Goal: Task Accomplishment & Management: Complete application form

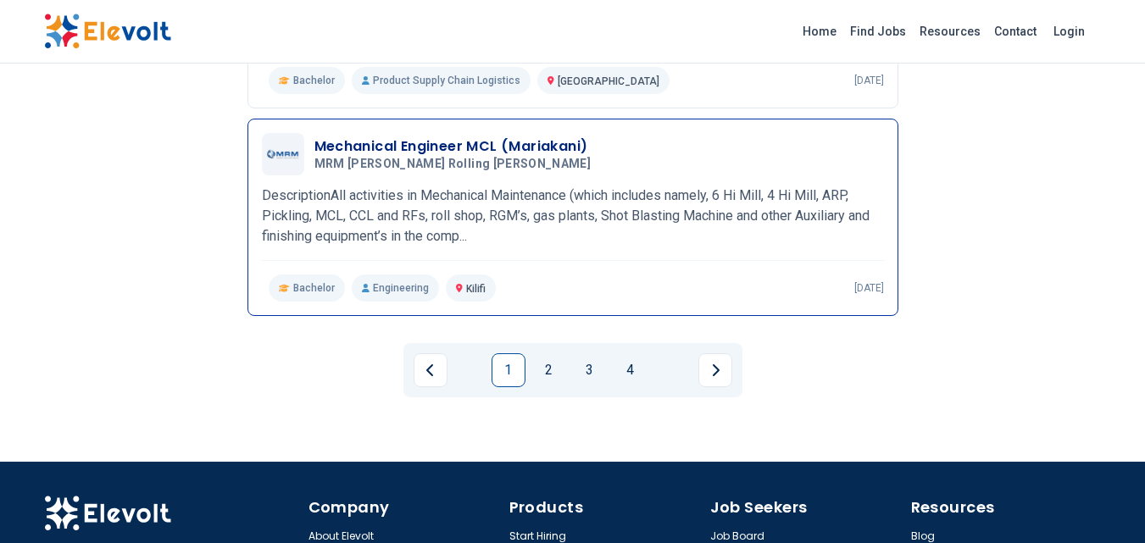
scroll to position [2010, 0]
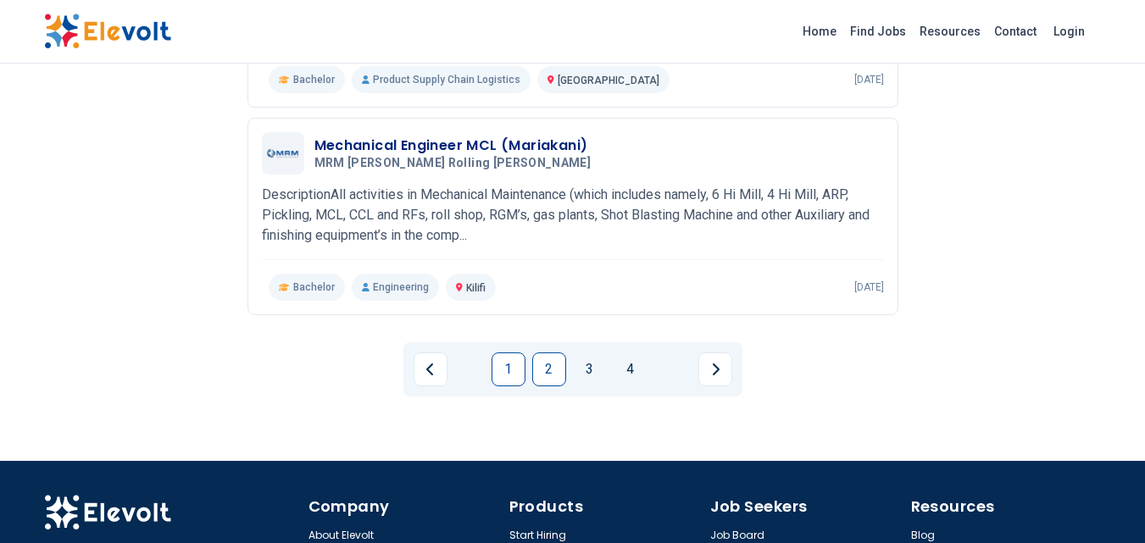
click at [550, 353] on link "2" at bounding box center [549, 370] width 34 height 34
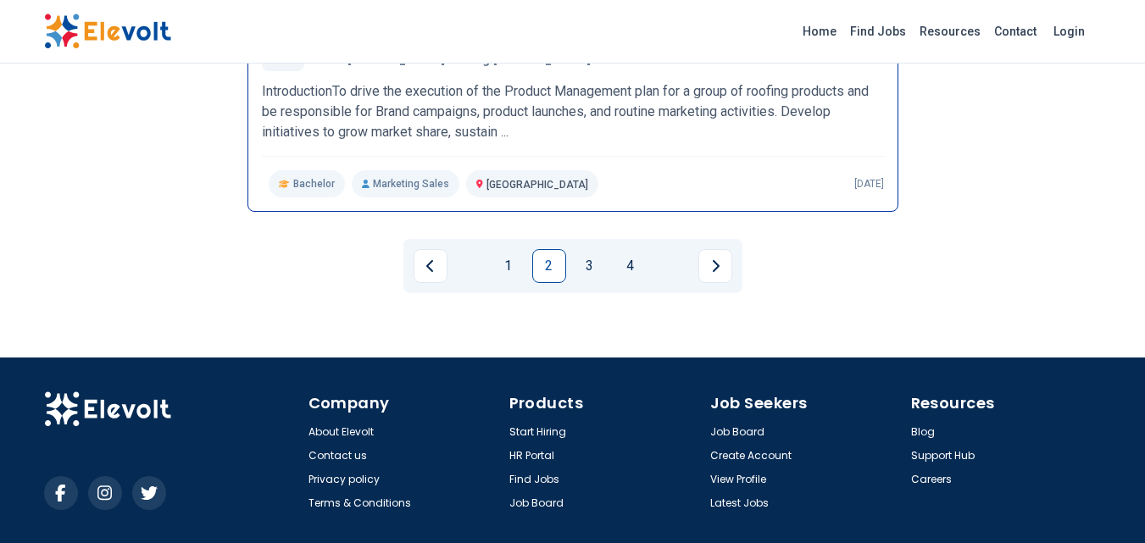
scroll to position [2138, 0]
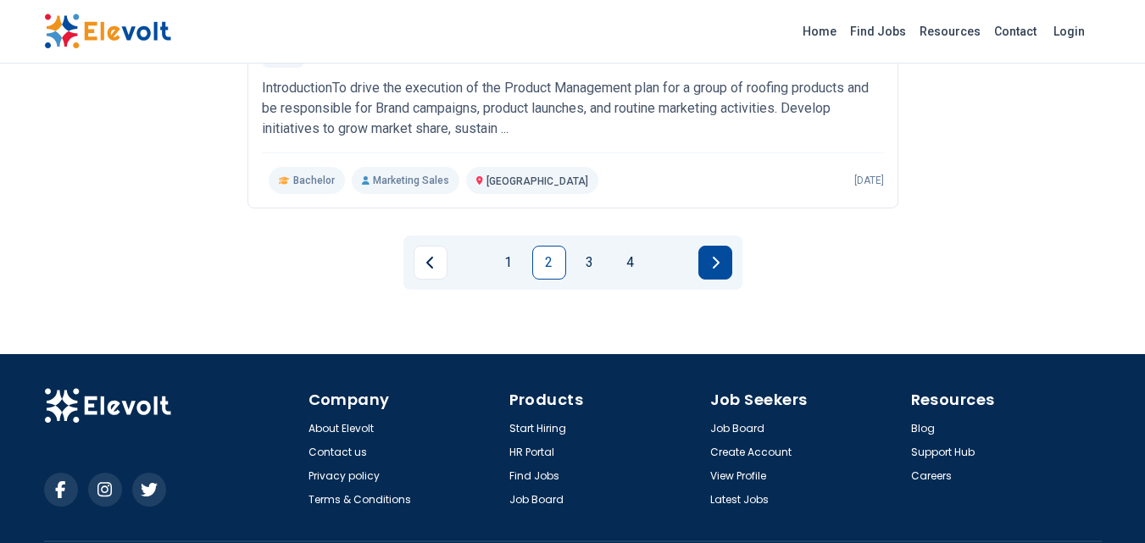
click at [716, 255] on button "Next page" at bounding box center [715, 263] width 34 height 34
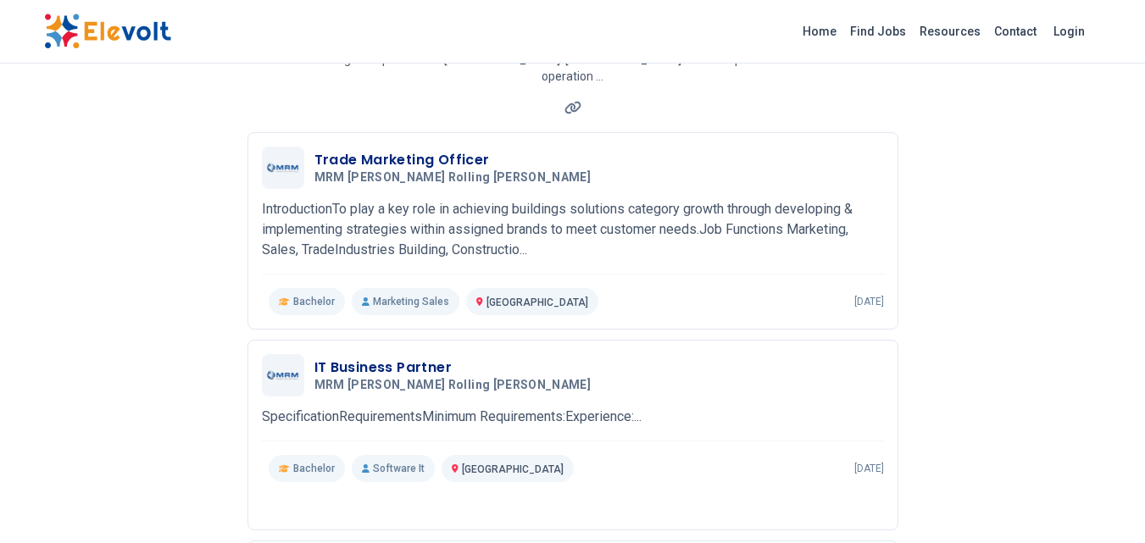
scroll to position [170, 0]
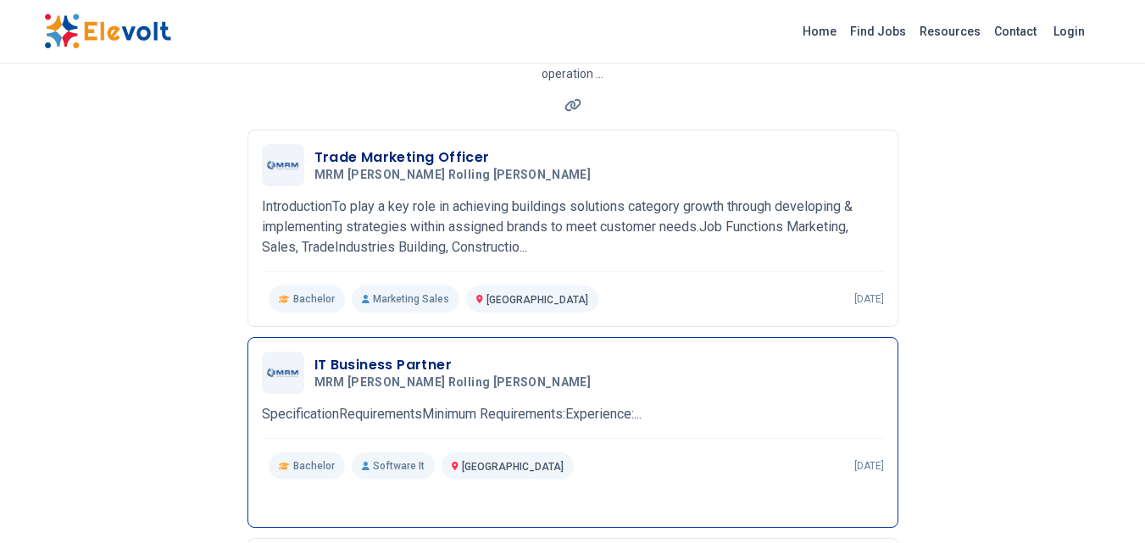
click at [342, 355] on h3 "IT Business Partner" at bounding box center [456, 365] width 284 height 20
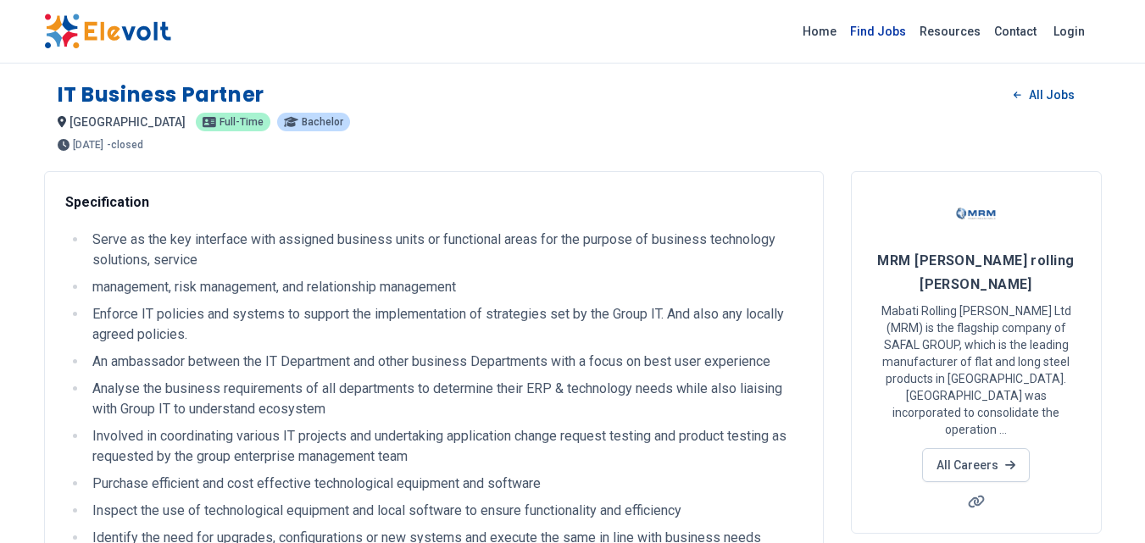
click at [888, 32] on link "Find Jobs" at bounding box center [877, 31] width 69 height 27
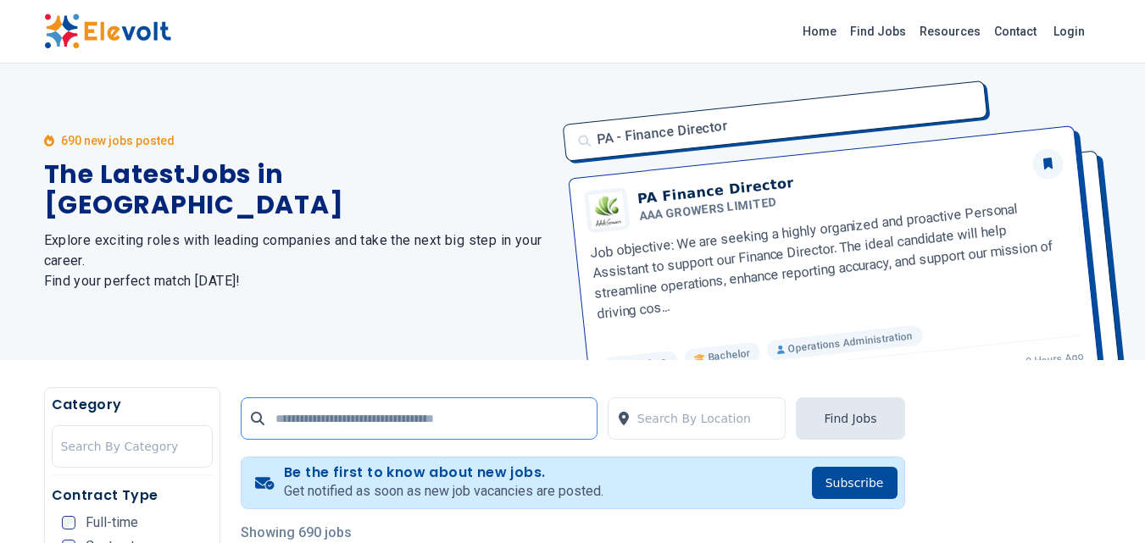
click at [337, 436] on input "text" at bounding box center [419, 418] width 357 height 42
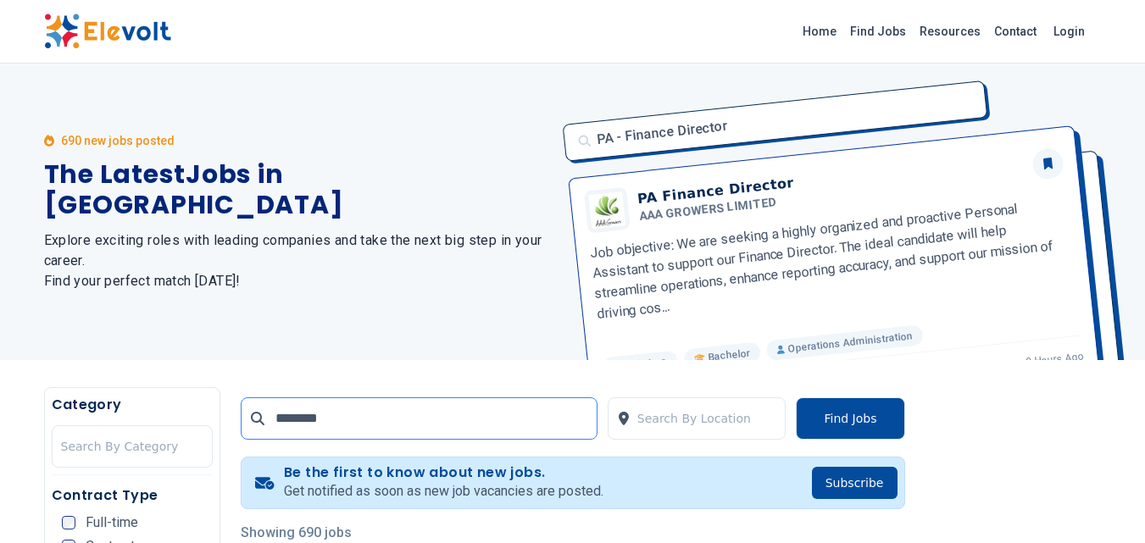
type input "********"
click button "submit" at bounding box center [0, 0] width 0 height 0
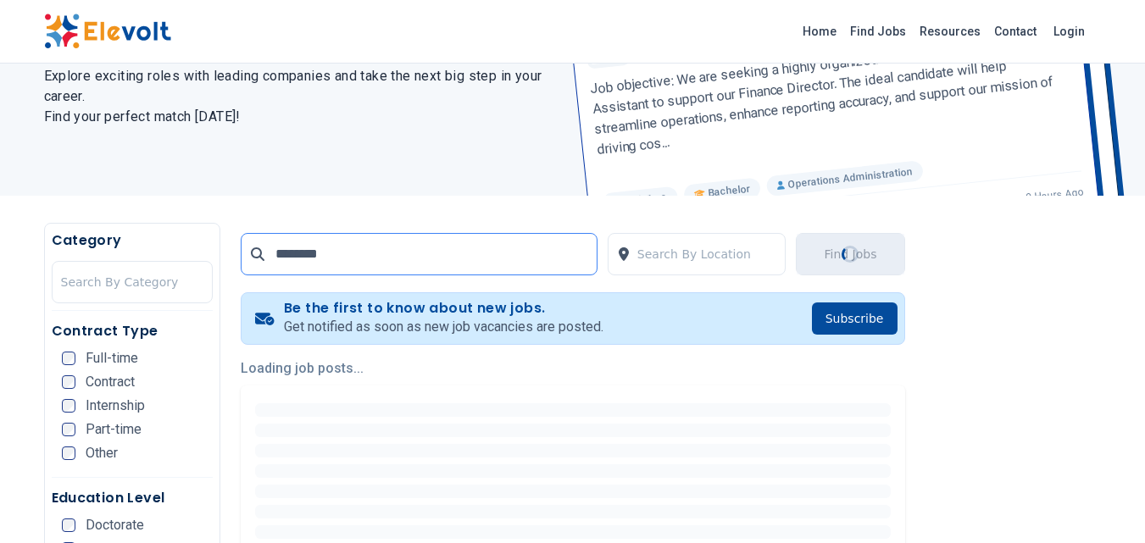
scroll to position [168, 0]
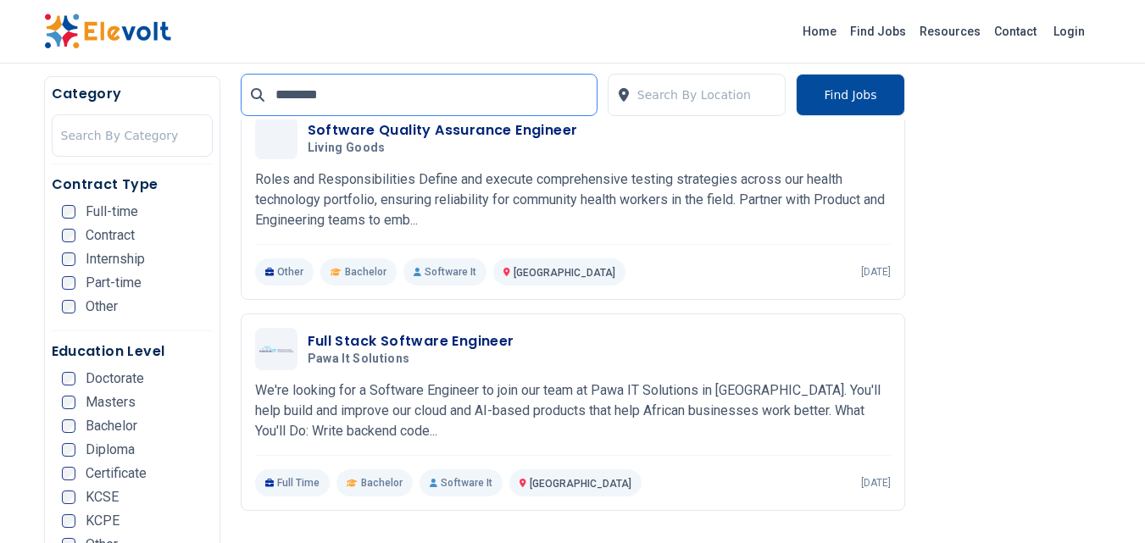
scroll to position [1095, 0]
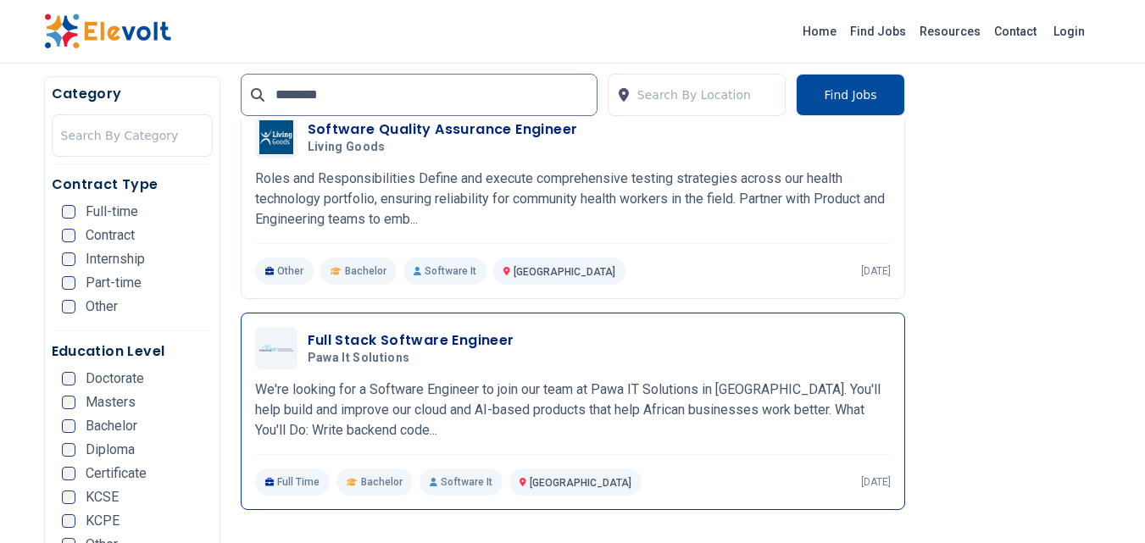
click at [409, 333] on h3 "Full Stack Software Engineer" at bounding box center [411, 341] width 207 height 20
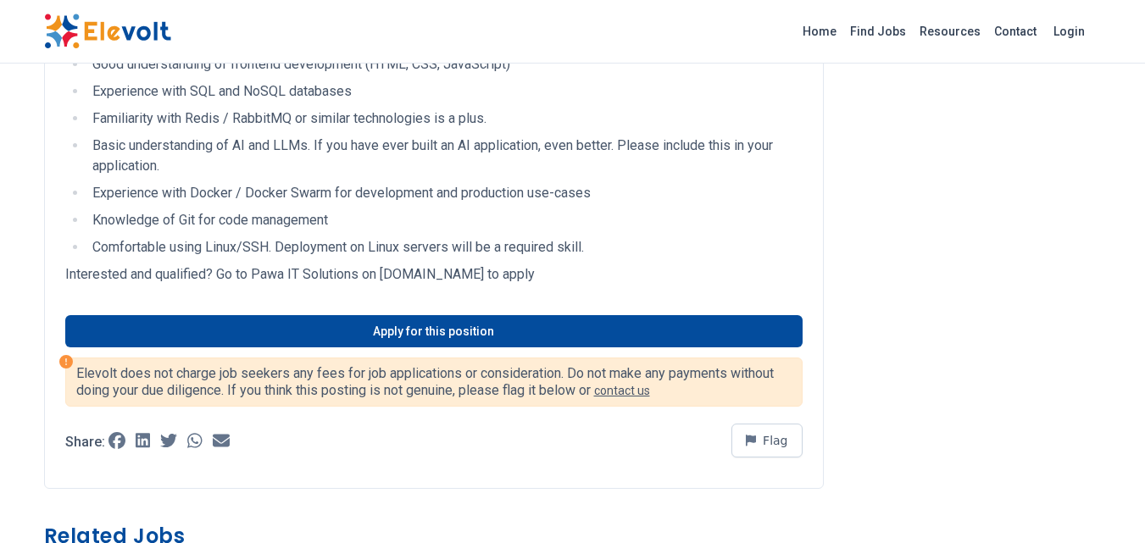
scroll to position [597, 0]
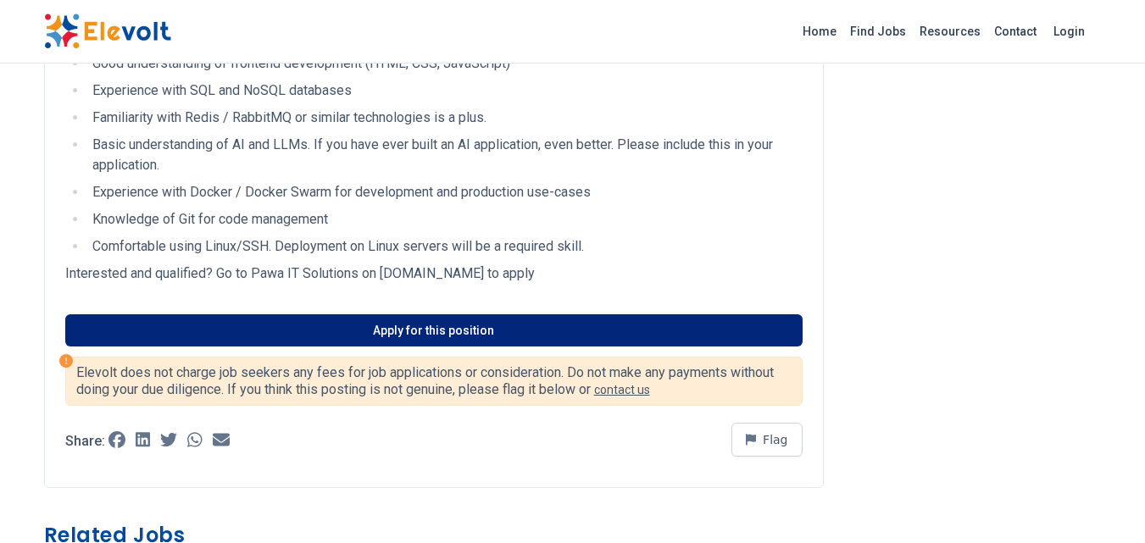
click at [392, 330] on link "Apply for this position" at bounding box center [433, 330] width 737 height 32
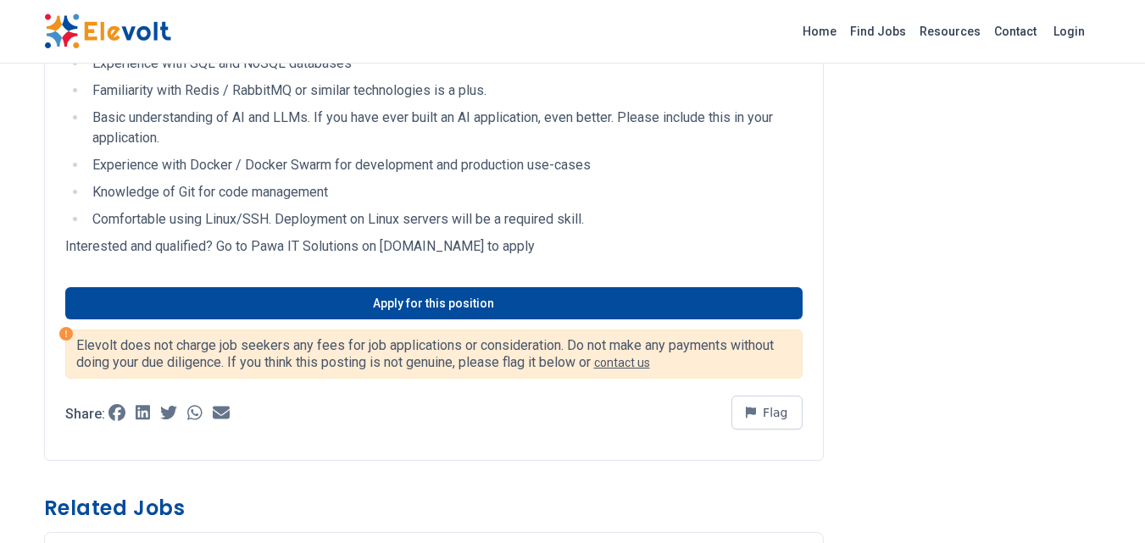
scroll to position [630, 0]
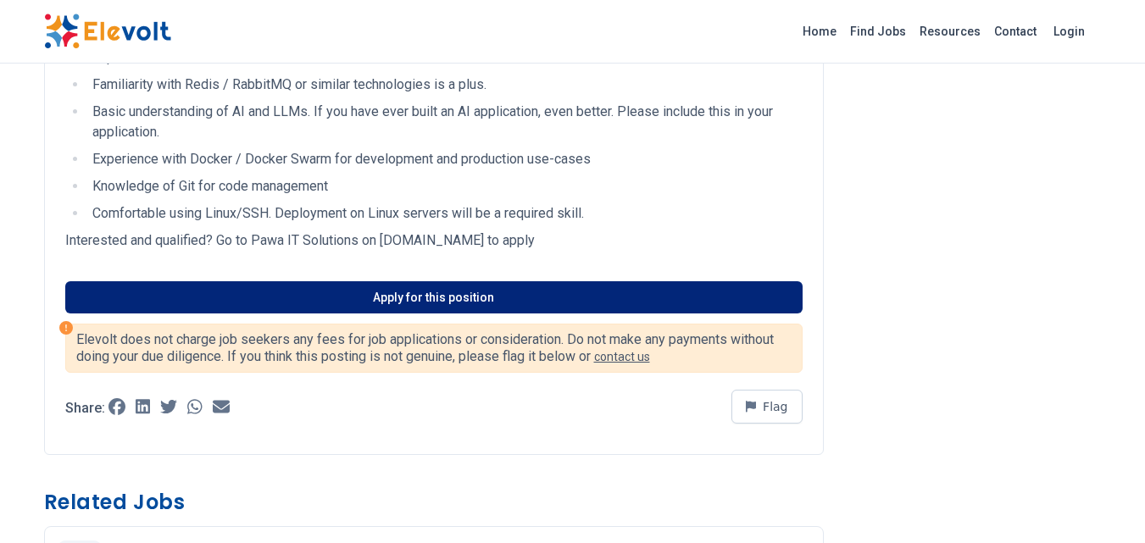
click at [469, 304] on link "Apply for this position" at bounding box center [433, 297] width 737 height 32
